Goal: Use online tool/utility: Utilize a website feature to perform a specific function

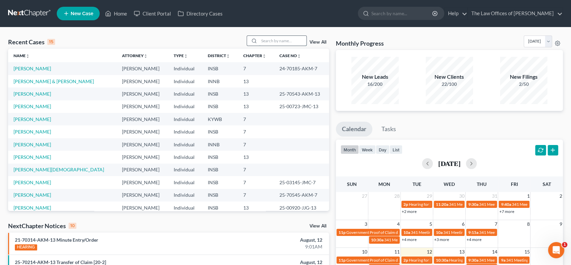
click at [269, 36] on input "search" at bounding box center [282, 41] width 47 height 10
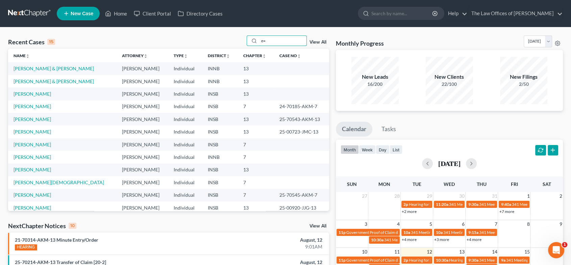
type input "e"
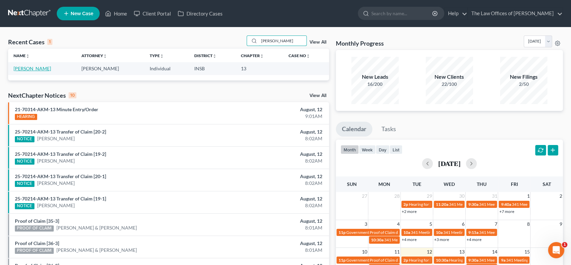
type input "[PERSON_NAME]"
click at [20, 70] on link "[PERSON_NAME]" at bounding box center [32, 69] width 37 height 6
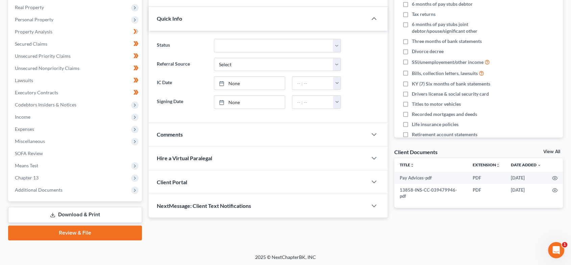
scroll to position [106, 0]
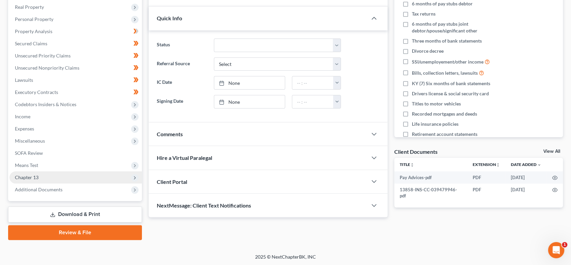
click at [55, 178] on span "Chapter 13" at bounding box center [75, 177] width 132 height 12
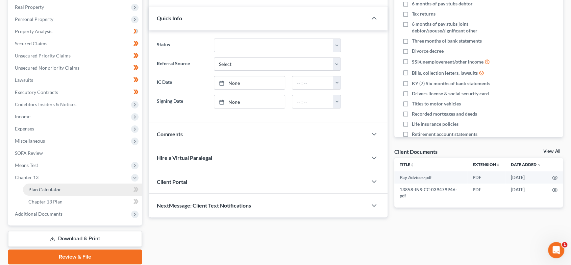
click at [60, 185] on link "Plan Calculator" at bounding box center [82, 189] width 119 height 12
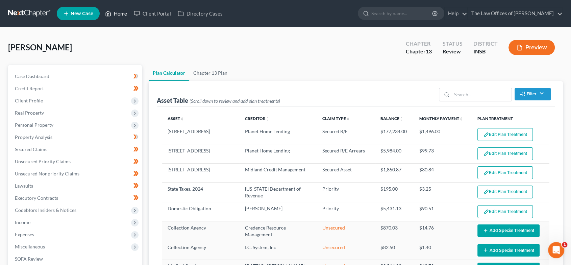
select select "59"
click at [110, 14] on icon at bounding box center [108, 13] width 6 height 8
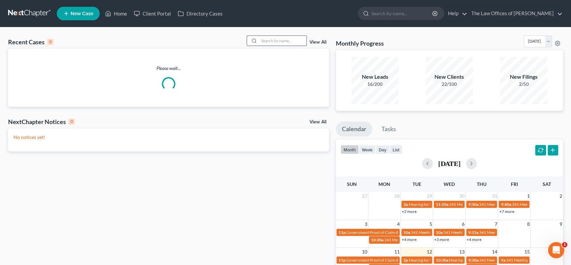
click at [271, 37] on input "search" at bounding box center [282, 41] width 47 height 10
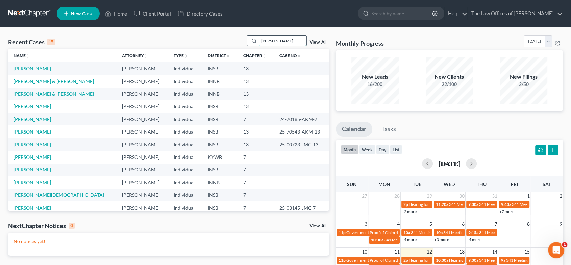
type input "[PERSON_NAME]"
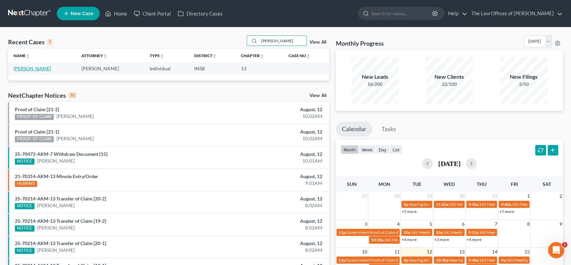
click at [43, 71] on link "[PERSON_NAME]" at bounding box center [32, 69] width 37 height 6
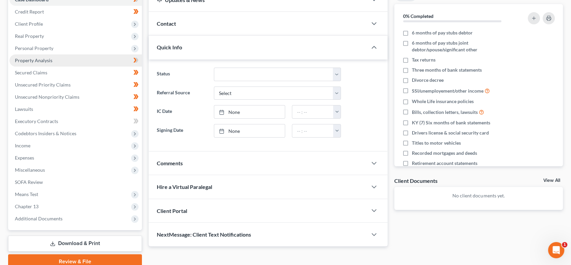
scroll to position [106, 0]
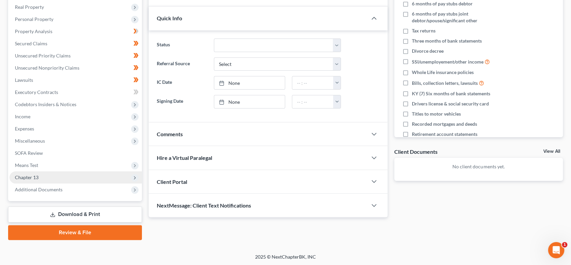
click at [60, 175] on span "Chapter 13" at bounding box center [75, 177] width 132 height 12
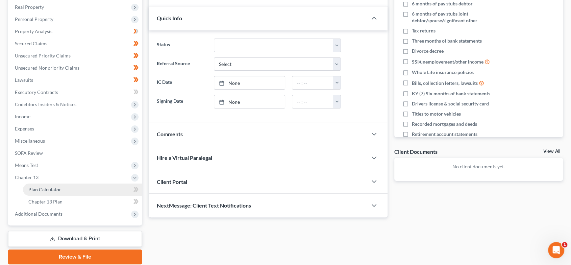
click at [73, 191] on link "Plan Calculator" at bounding box center [82, 189] width 119 height 12
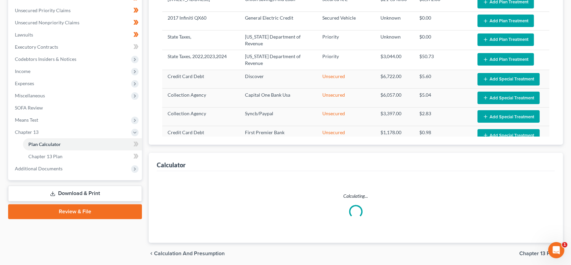
scroll to position [176, 0]
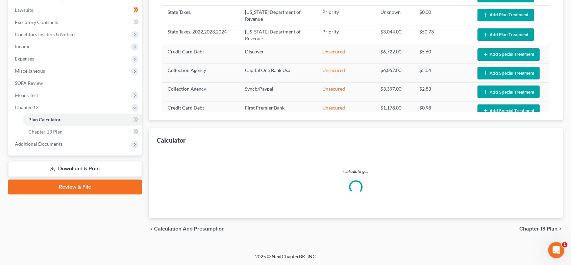
select select "59"
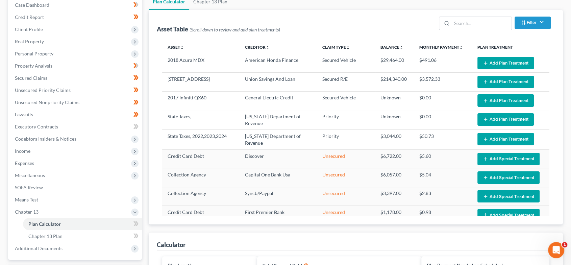
scroll to position [0, 0]
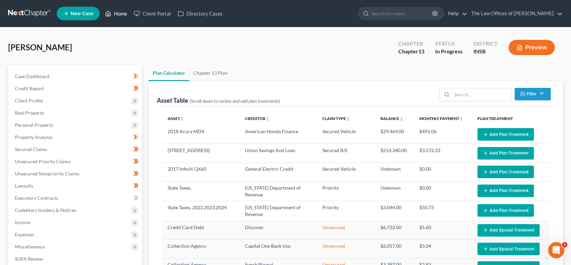
drag, startPoint x: 112, startPoint y: 16, endPoint x: 122, endPoint y: 29, distance: 17.4
click at [112, 16] on link "Home" at bounding box center [116, 13] width 29 height 12
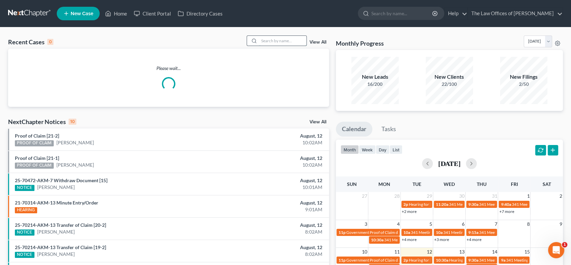
click at [270, 42] on input "search" at bounding box center [282, 41] width 47 height 10
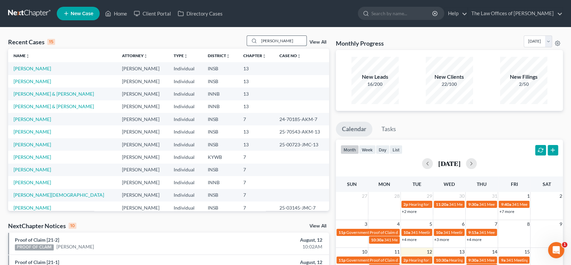
type input "[PERSON_NAME]"
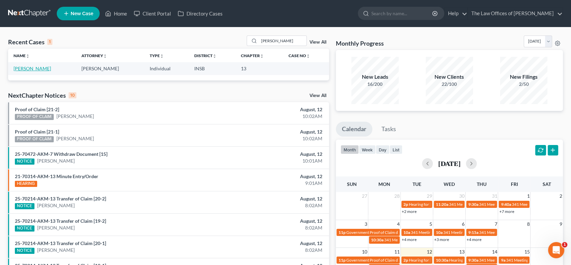
click at [40, 70] on link "[PERSON_NAME]" at bounding box center [32, 69] width 37 height 6
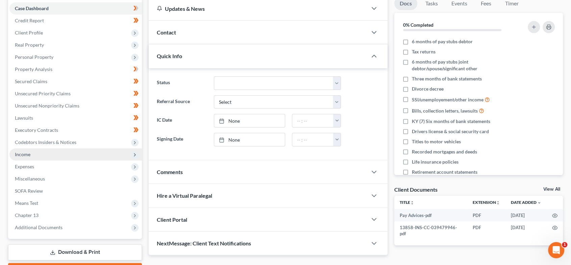
scroll to position [88, 0]
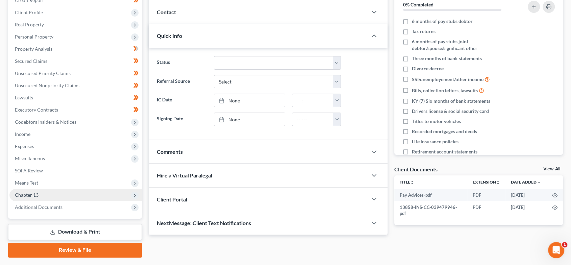
click at [55, 194] on span "Chapter 13" at bounding box center [75, 195] width 132 height 12
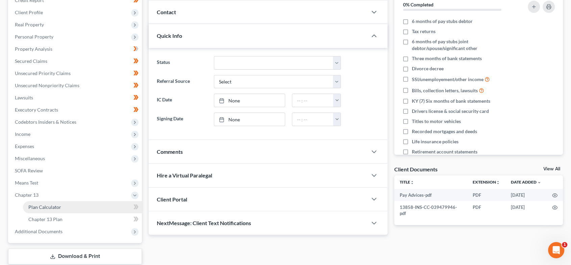
click at [64, 207] on link "Plan Calculator" at bounding box center [82, 207] width 119 height 12
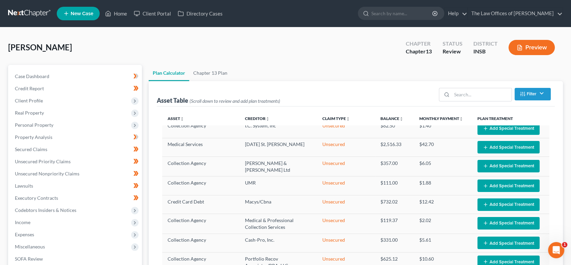
scroll to position [148, 0]
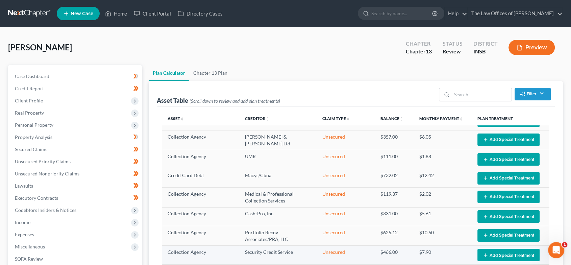
select select "59"
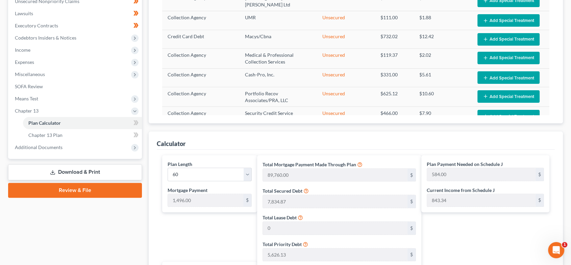
scroll to position [0, 0]
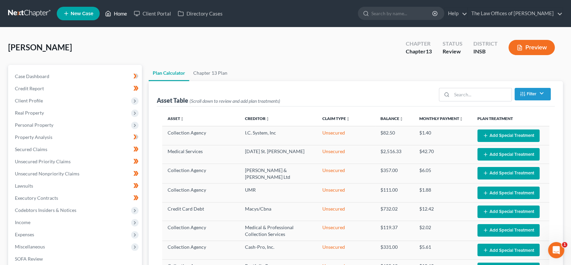
drag, startPoint x: 120, startPoint y: 11, endPoint x: 246, endPoint y: 40, distance: 129.6
click at [120, 11] on link "Home" at bounding box center [116, 13] width 29 height 12
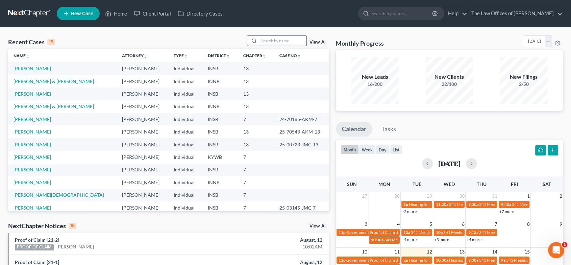
click at [279, 40] on input "search" at bounding box center [282, 41] width 47 height 10
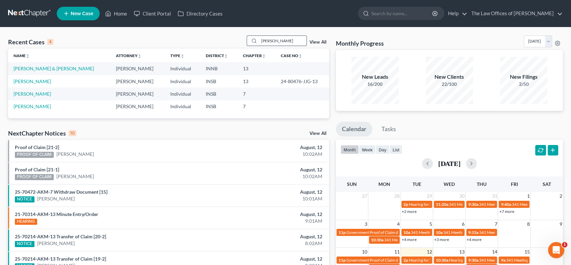
type input "[PERSON_NAME]"
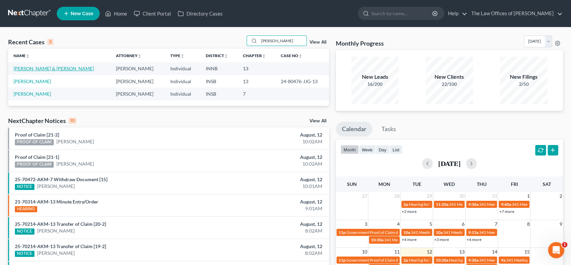
drag, startPoint x: 47, startPoint y: 69, endPoint x: 70, endPoint y: 75, distance: 23.7
click at [47, 70] on link "[PERSON_NAME] & [PERSON_NAME]" at bounding box center [54, 69] width 80 height 6
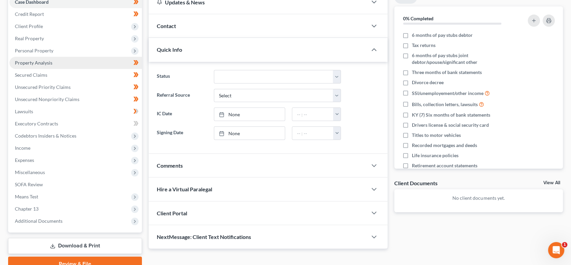
scroll to position [106, 0]
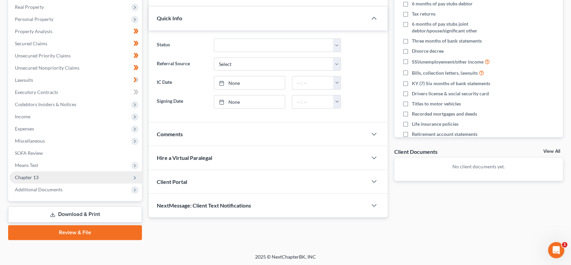
click at [50, 181] on span "Chapter 13" at bounding box center [75, 177] width 132 height 12
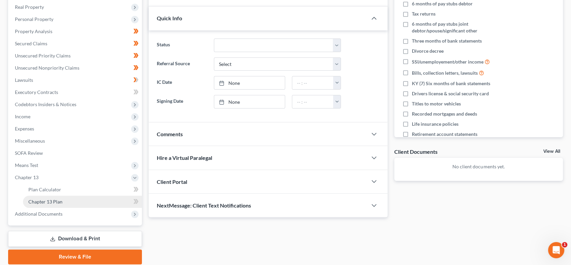
click at [66, 200] on link "Chapter 13 Plan" at bounding box center [82, 202] width 119 height 12
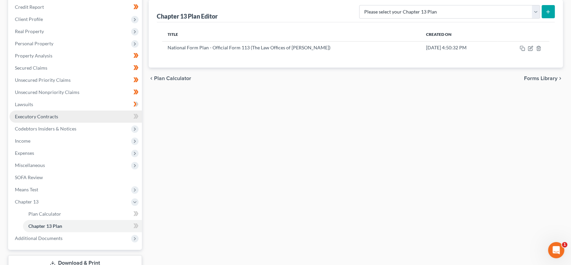
scroll to position [93, 0]
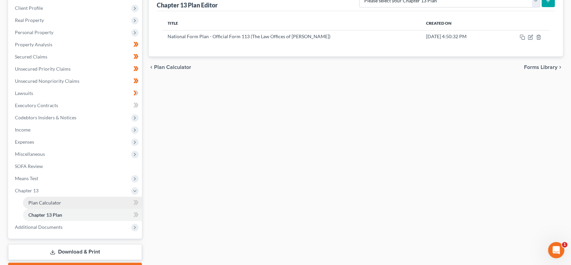
click at [67, 200] on link "Plan Calculator" at bounding box center [82, 203] width 119 height 12
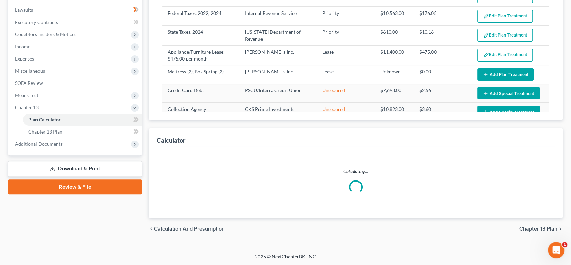
select select "59"
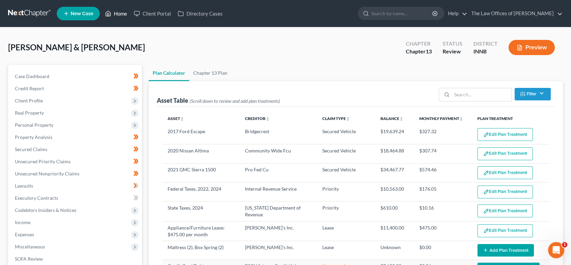
click at [117, 16] on link "Home" at bounding box center [116, 13] width 29 height 12
